Goal: Task Accomplishment & Management: Use online tool/utility

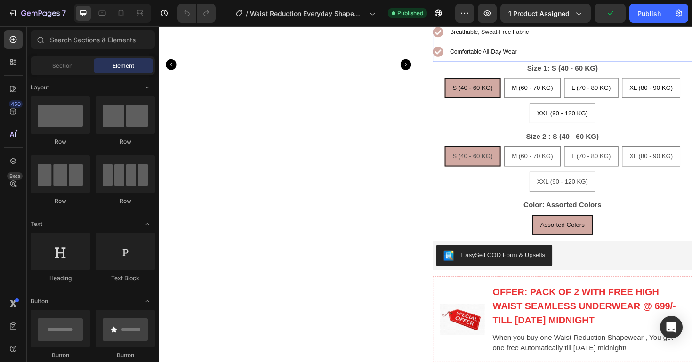
scroll to position [312, 0]
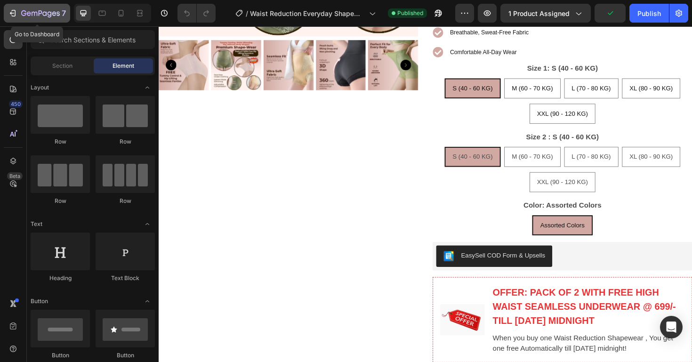
click at [19, 18] on div "7" at bounding box center [37, 13] width 58 height 11
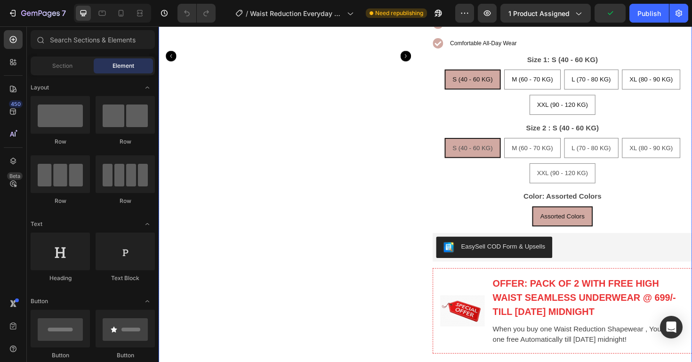
scroll to position [361, 0]
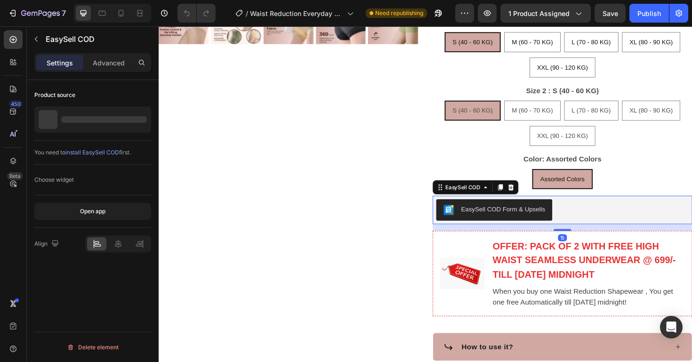
click at [591, 209] on div "EasySell COD Form & Upsells" at bounding box center [585, 220] width 267 height 23
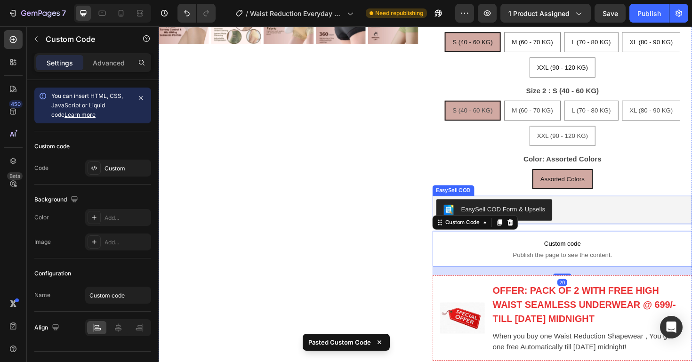
click at [588, 209] on div "EasySell COD Form & Upsells" at bounding box center [585, 220] width 267 height 23
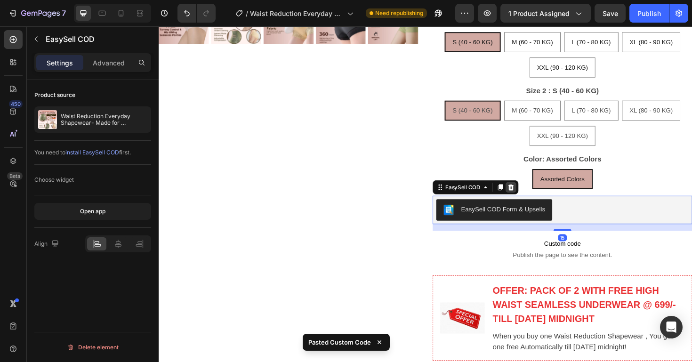
click at [534, 193] on icon at bounding box center [532, 197] width 8 height 8
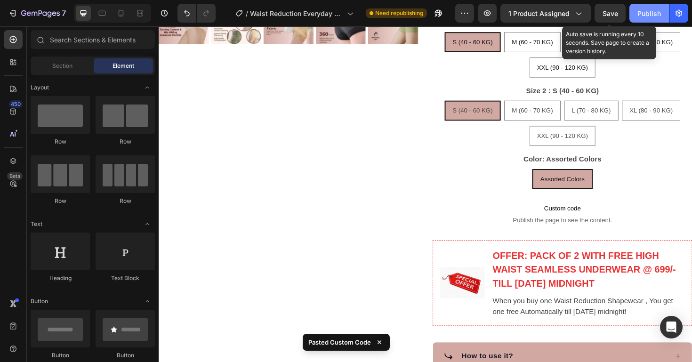
click at [613, 18] on button "Save" at bounding box center [609, 13] width 31 height 19
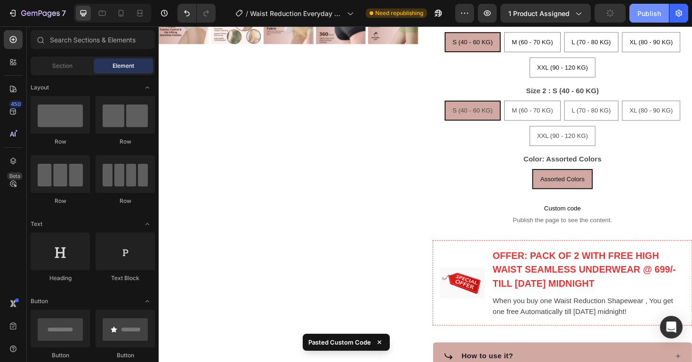
click at [638, 17] on div "Publish" at bounding box center [649, 13] width 24 height 10
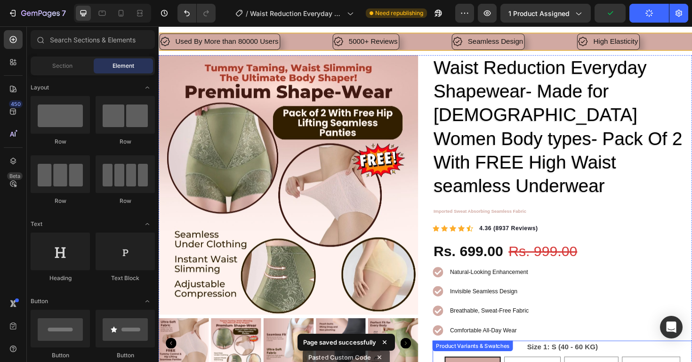
scroll to position [20, 0]
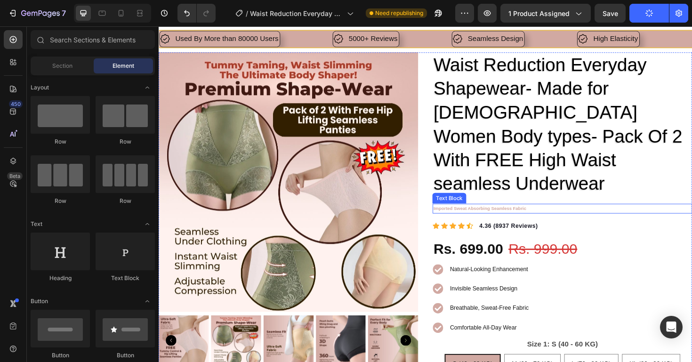
click at [547, 215] on p "Imported Sweat Absorbing Seamless Fabric" at bounding box center [585, 219] width 273 height 8
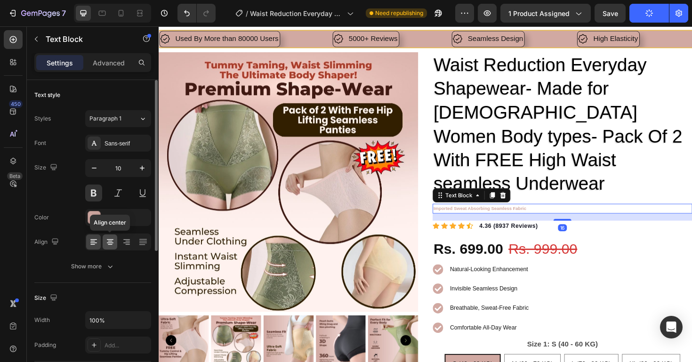
click at [110, 239] on icon at bounding box center [110, 239] width 7 height 1
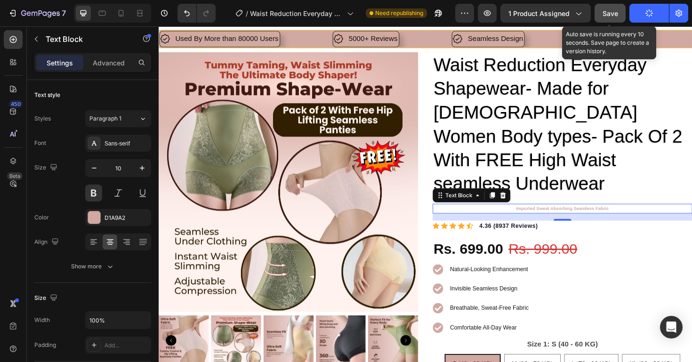
click at [617, 7] on button "Save" at bounding box center [609, 13] width 31 height 19
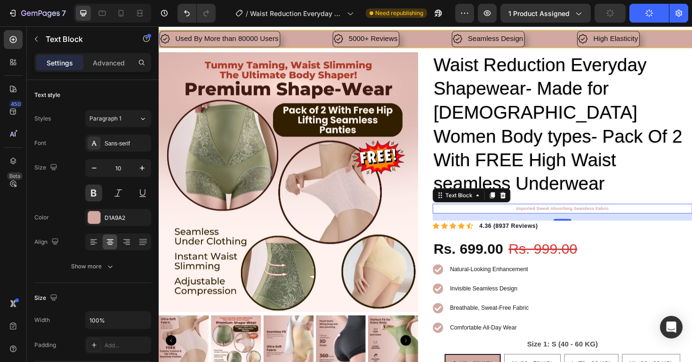
click at [631, 9] on button "Publish" at bounding box center [649, 13] width 40 height 19
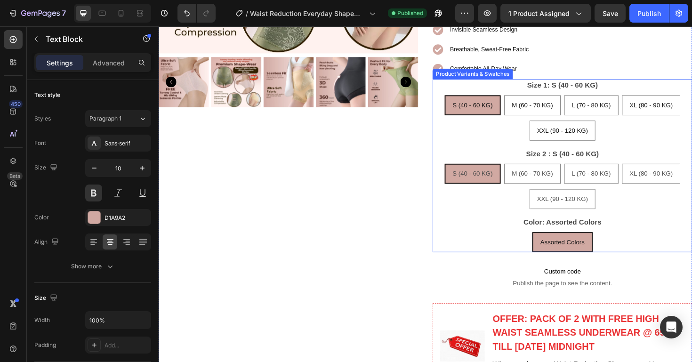
scroll to position [312, 0]
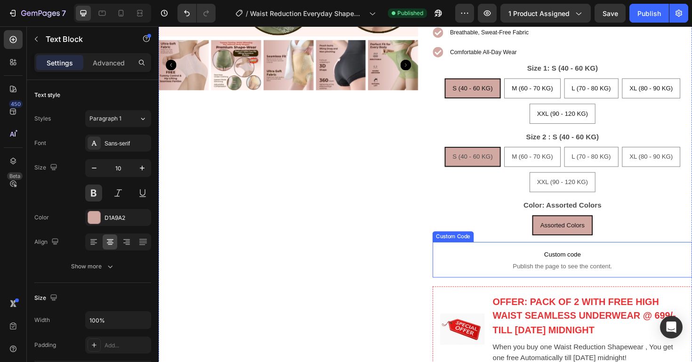
click at [520, 262] on span "Custom code" at bounding box center [586, 267] width 275 height 11
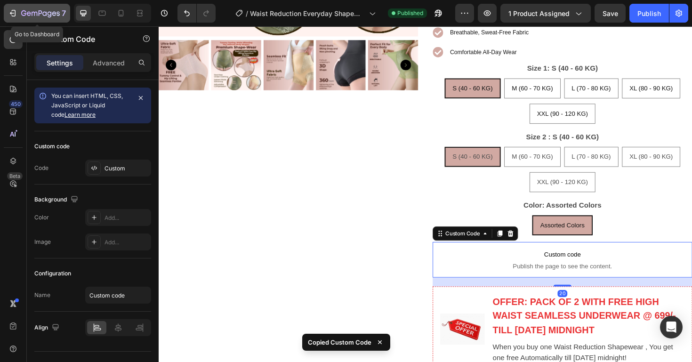
click at [37, 14] on icon "button" at bounding box center [40, 14] width 39 height 8
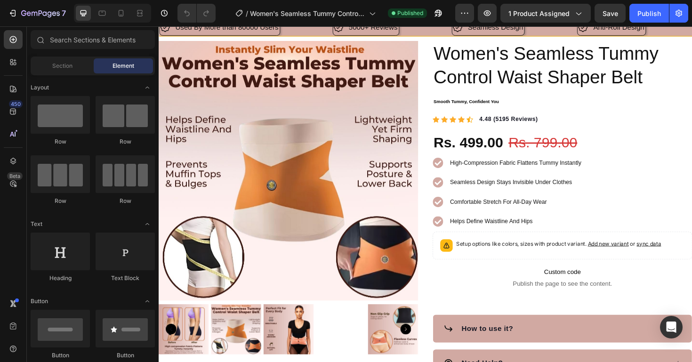
scroll to position [66, 0]
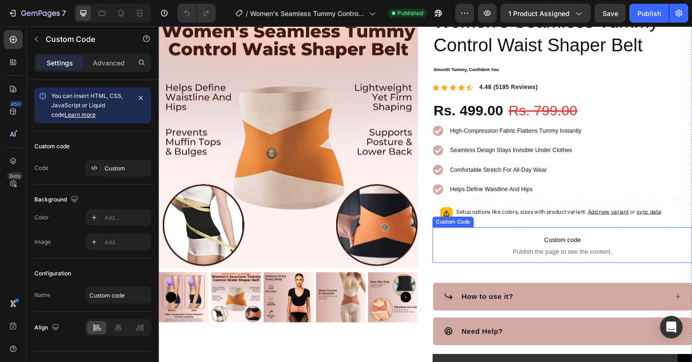
click at [593, 252] on span "Custom code" at bounding box center [586, 252] width 275 height 11
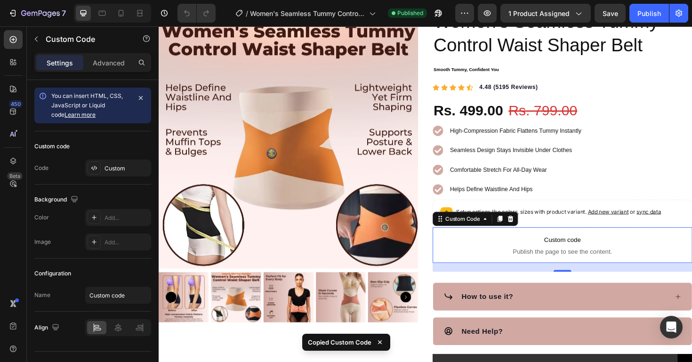
click at [539, 256] on span "Custom code" at bounding box center [586, 252] width 275 height 11
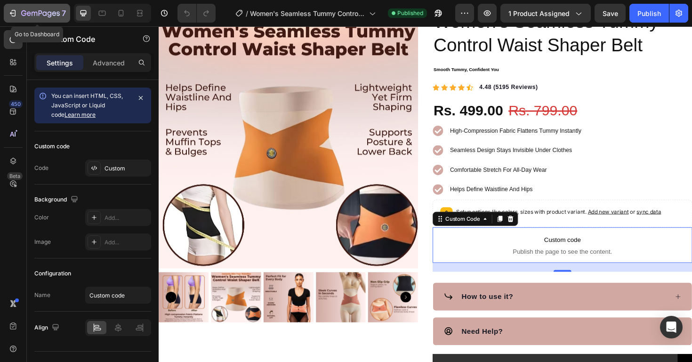
click at [31, 12] on icon "button" at bounding box center [40, 14] width 39 height 8
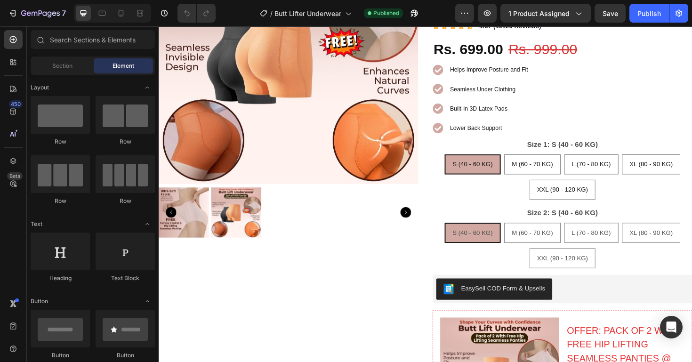
scroll to position [175, 0]
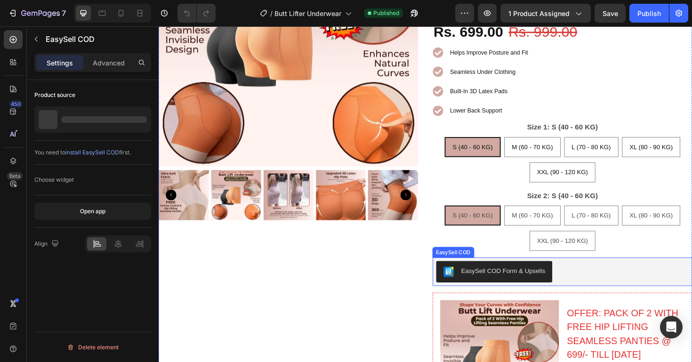
click at [561, 276] on button "EasySell COD Form & Upsells" at bounding box center [513, 286] width 123 height 23
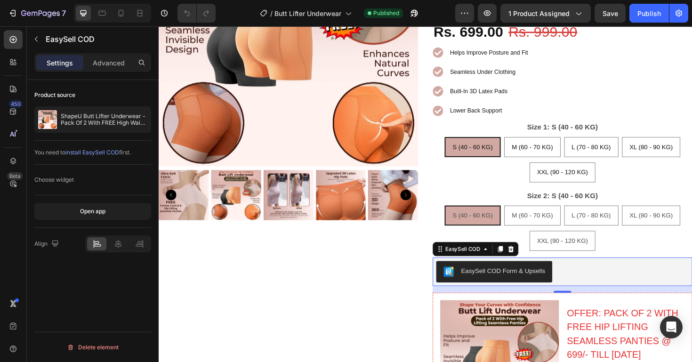
click at [582, 275] on div "EasySell COD Form & Upsells" at bounding box center [585, 286] width 267 height 23
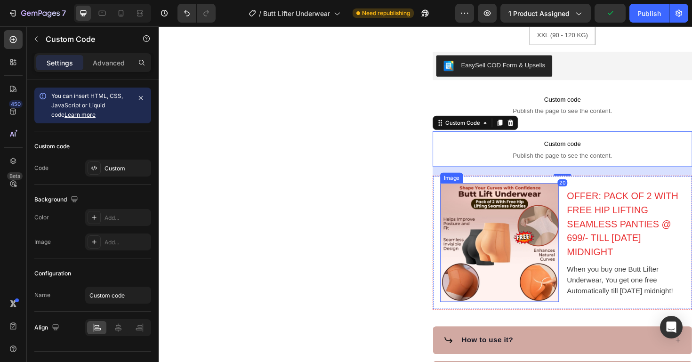
scroll to position [385, 0]
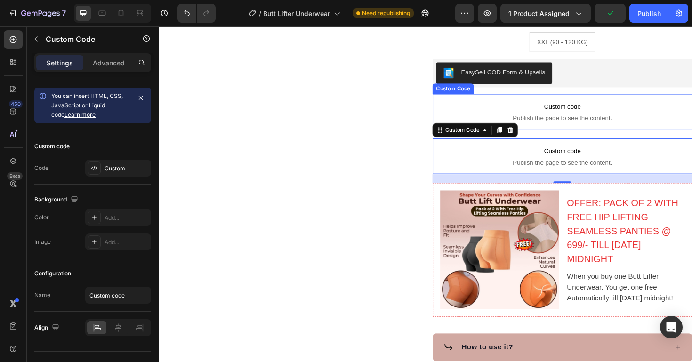
click at [567, 129] on p "Custom code Publish the page to see the content." at bounding box center [586, 117] width 275 height 38
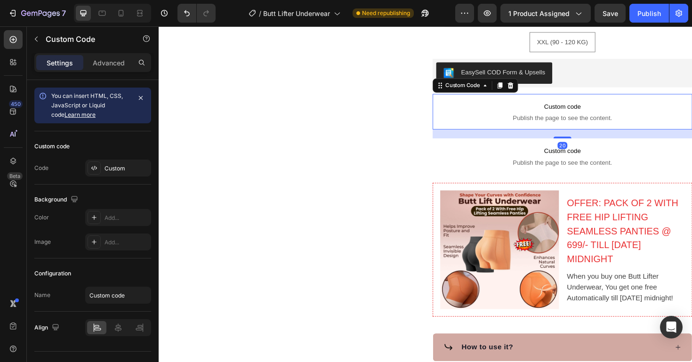
drag, startPoint x: 533, startPoint y: 92, endPoint x: 564, endPoint y: 105, distance: 33.6
click at [533, 92] on icon at bounding box center [531, 89] width 6 height 7
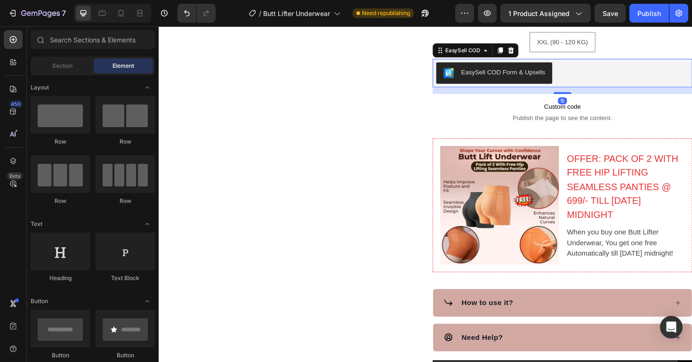
click at [598, 80] on div "EasySell COD Form & Upsells" at bounding box center [585, 75] width 267 height 23
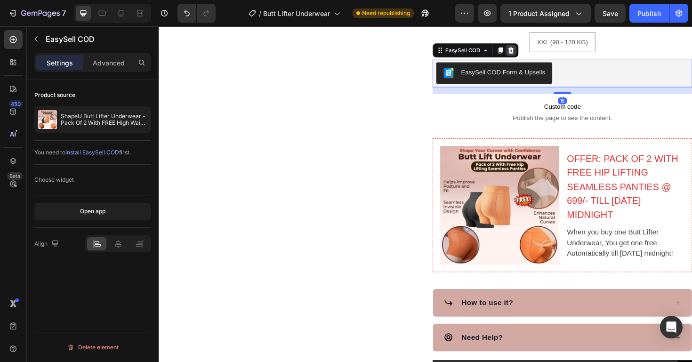
click at [532, 55] on icon at bounding box center [532, 51] width 6 height 7
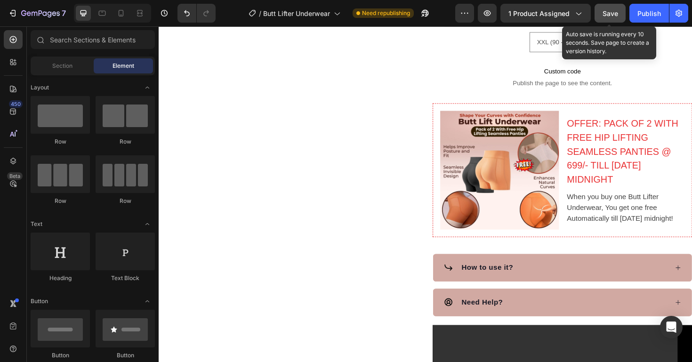
click at [606, 18] on button "Save" at bounding box center [609, 13] width 31 height 19
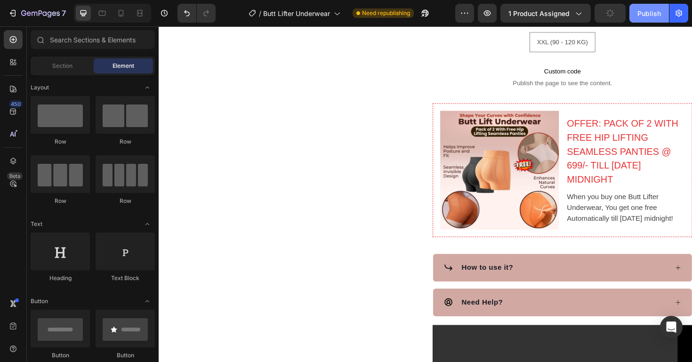
click at [649, 15] on div "Publish" at bounding box center [649, 13] width 24 height 10
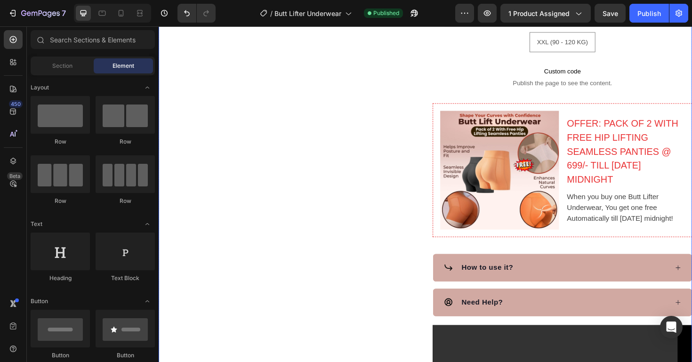
scroll to position [321, 0]
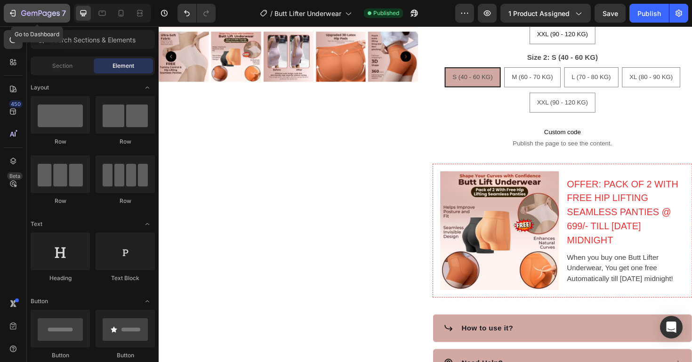
click at [35, 20] on button "7" at bounding box center [37, 13] width 66 height 19
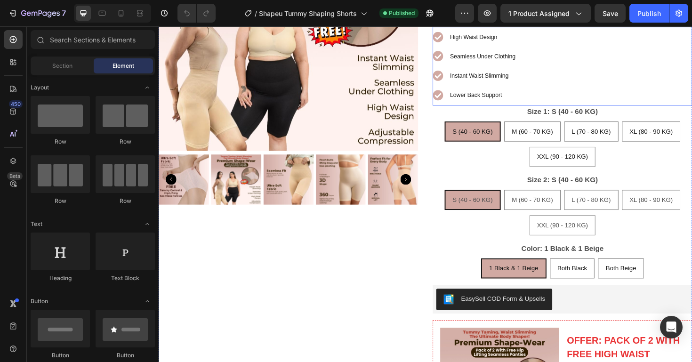
scroll to position [242, 0]
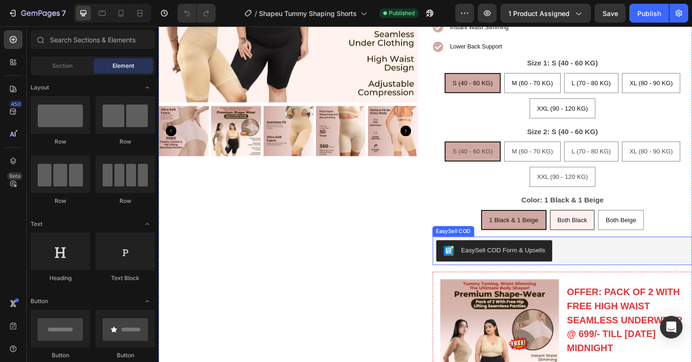
click at [604, 235] on span "Both Black" at bounding box center [597, 231] width 32 height 8
click at [596, 221] on input "Both Black Both Black Both Black" at bounding box center [596, 220] width 0 height 0
radio input "true"
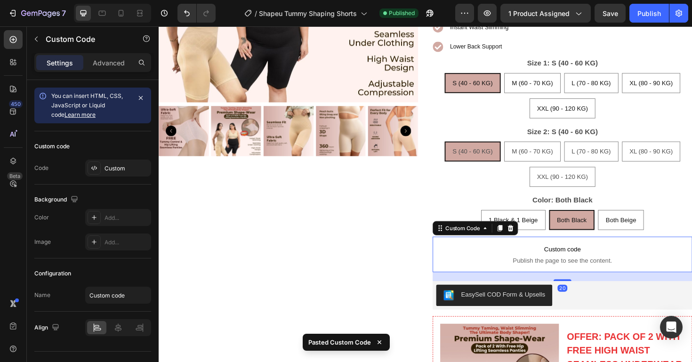
click at [615, 318] on div "EasySell COD Form & Upsells" at bounding box center [585, 311] width 267 height 23
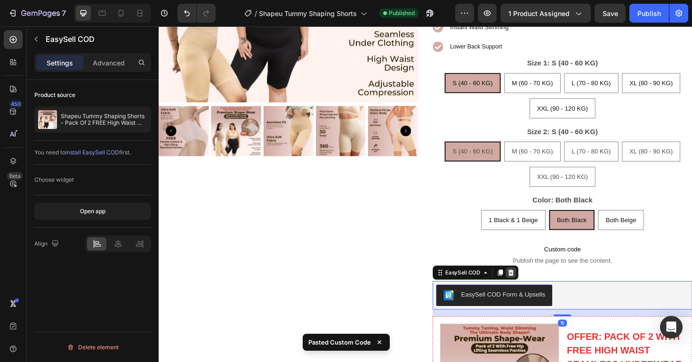
click at [533, 290] on icon at bounding box center [532, 287] width 6 height 7
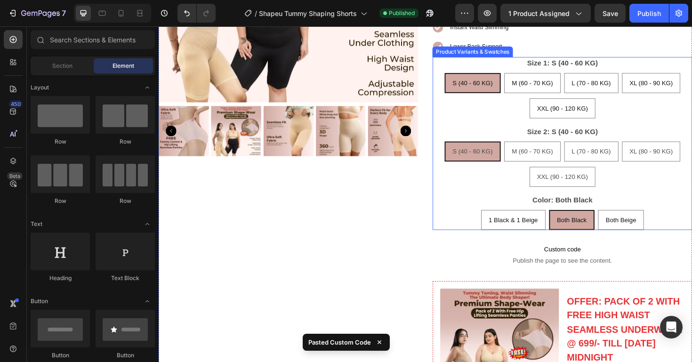
click at [652, 225] on div "Color: Both Black 1 Black & 1 Beige 1 Black & 1 Beige 1 Black & 1 Beige Both Bl…" at bounding box center [586, 223] width 275 height 38
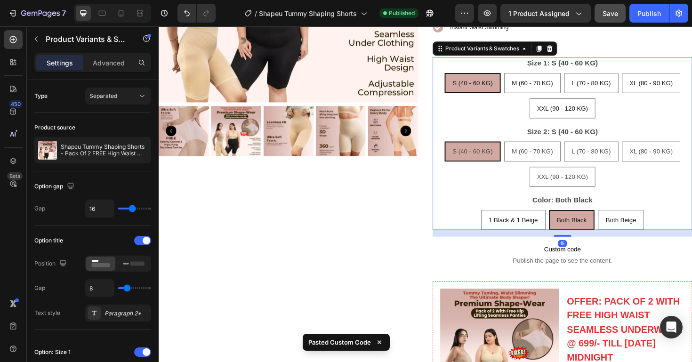
click at [613, 19] on button "Save" at bounding box center [609, 13] width 31 height 19
click at [641, 19] on button "Publish" at bounding box center [649, 13] width 40 height 19
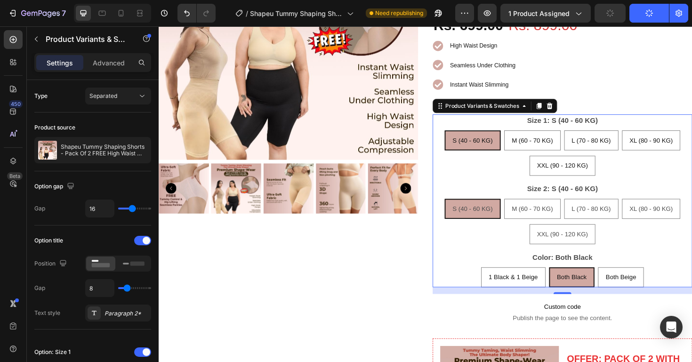
scroll to position [127, 0]
